Goal: Ask a question

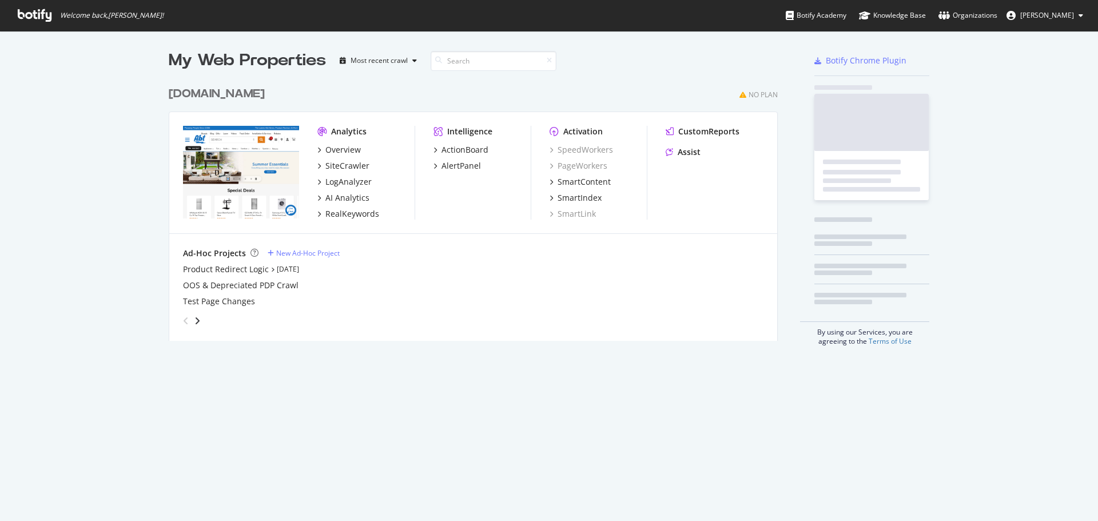
scroll to position [260, 610]
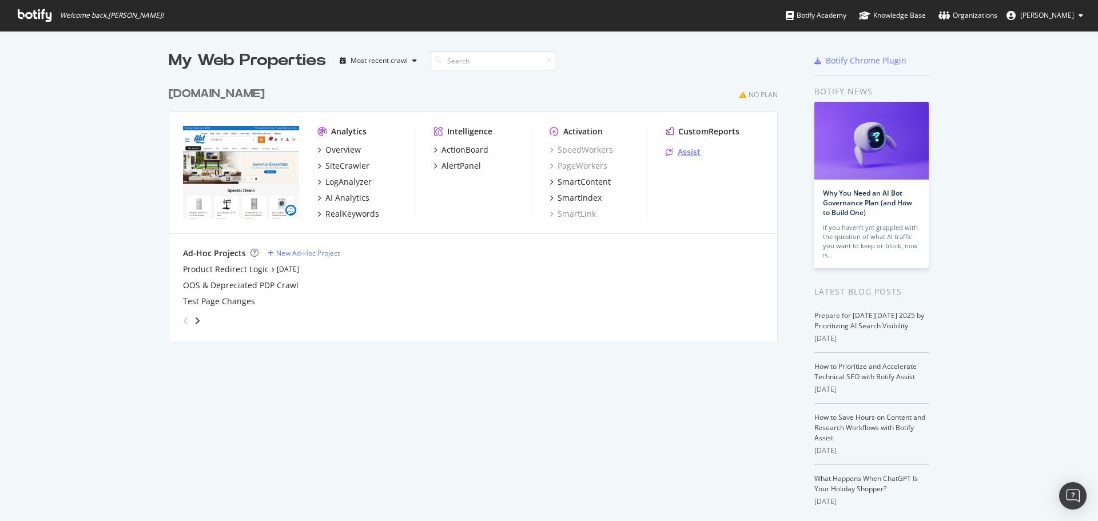
click at [678, 153] on div "Assist" at bounding box center [689, 151] width 23 height 11
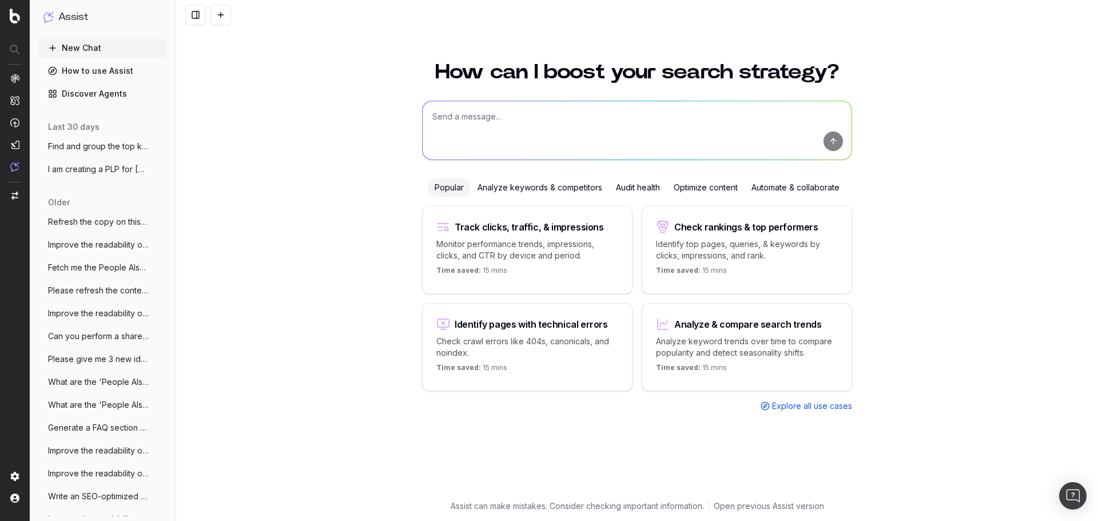
click at [539, 125] on textarea at bounding box center [637, 130] width 429 height 58
drag, startPoint x: 637, startPoint y: 118, endPoint x: 583, endPoint y: 127, distance: 55.0
click at [583, 127] on textarea "Create a keyword strategy around the concept of the" at bounding box center [637, 130] width 429 height 58
type textarea "Create a keyword strategy around the best TVs for small spaces."
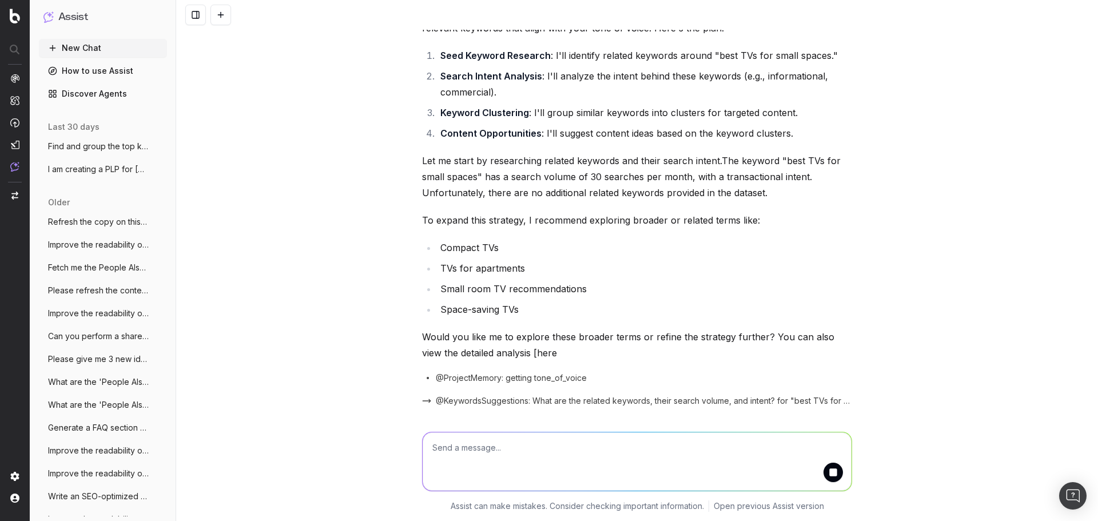
scroll to position [108, 0]
